Goal: Information Seeking & Learning: Learn about a topic

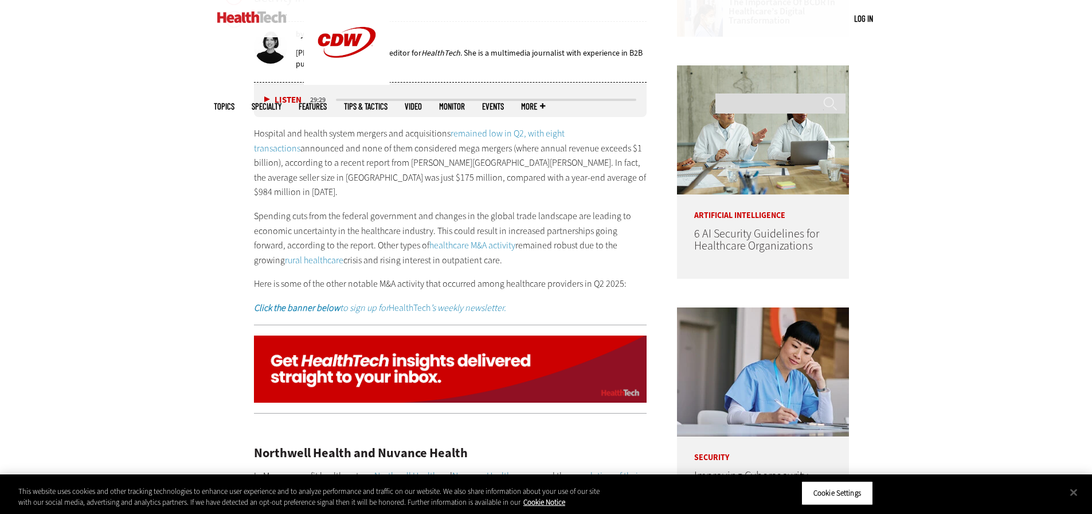
scroll to position [684, 0]
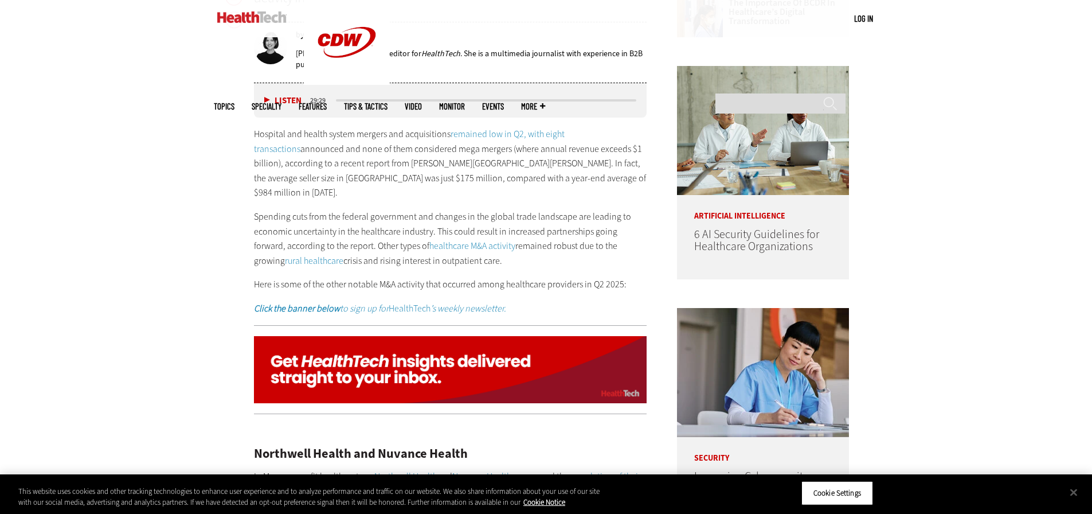
click at [432, 240] on link "healthcare M&A activity" at bounding box center [472, 246] width 86 height 12
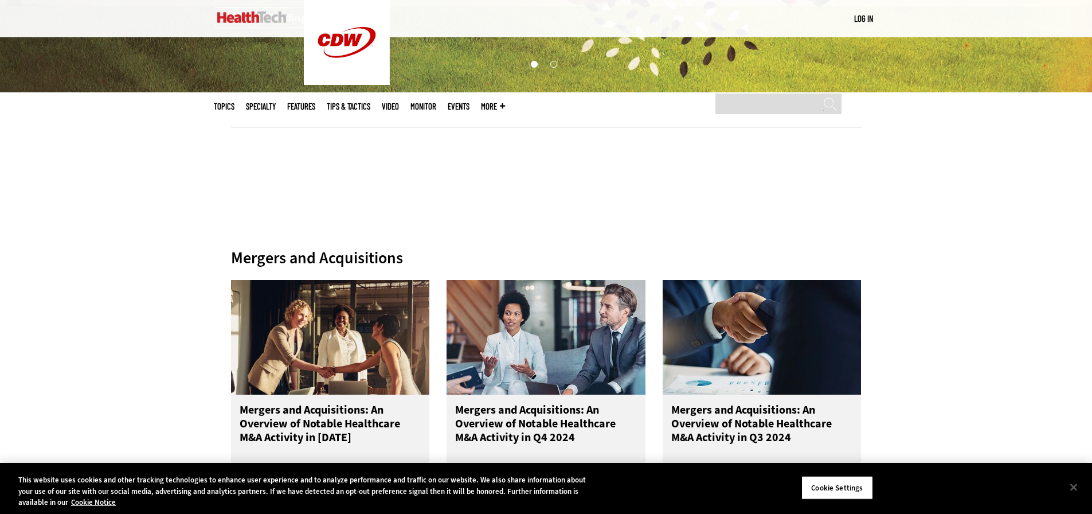
scroll to position [459, 0]
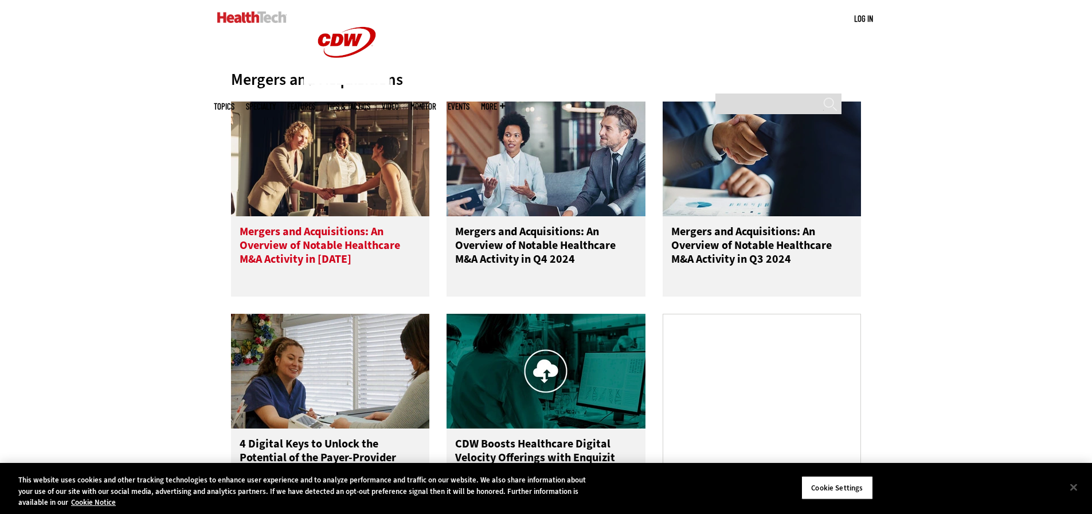
click at [312, 244] on h3 "Mergers and Acquisitions: An Overview of Notable Healthcare M&A Activity in [DA…" at bounding box center [331, 248] width 182 height 46
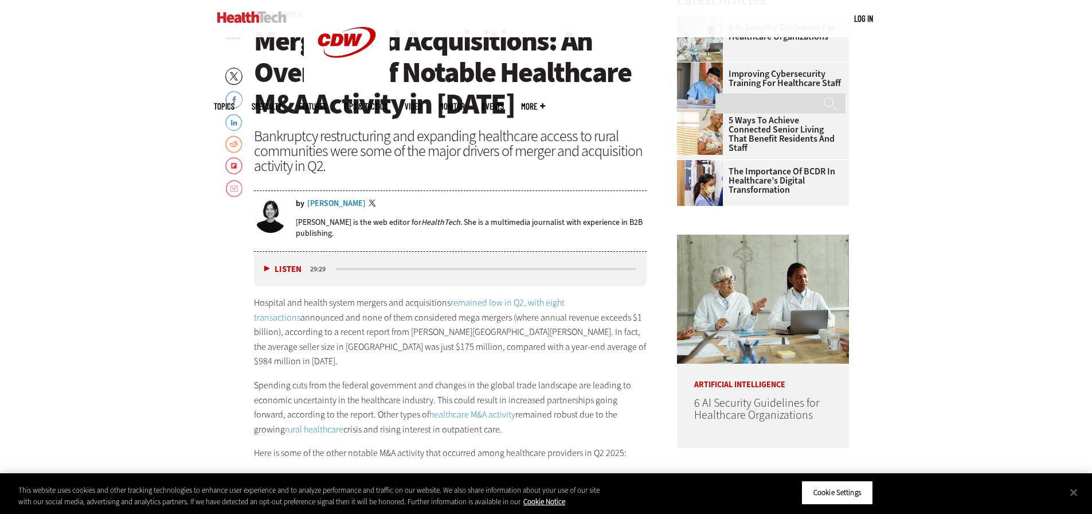
scroll to position [573, 0]
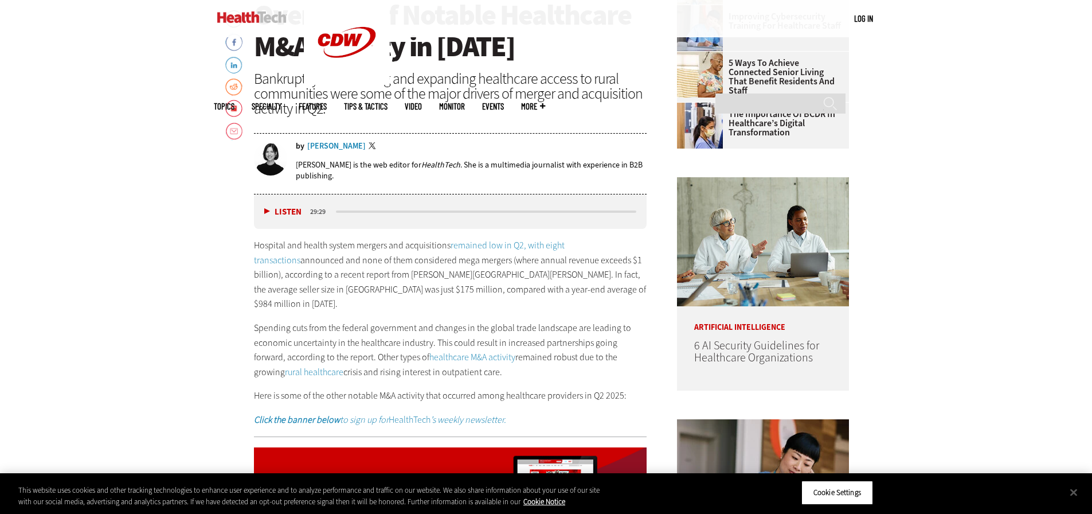
click at [528, 244] on link "remained low in Q2, with eight transactions" at bounding box center [409, 252] width 311 height 27
